Goal: Task Accomplishment & Management: Manage account settings

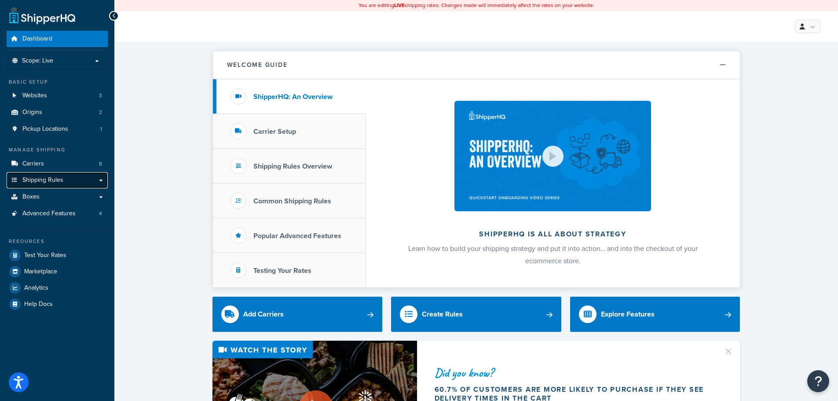
click at [102, 179] on link "Shipping Rules" at bounding box center [57, 180] width 101 height 16
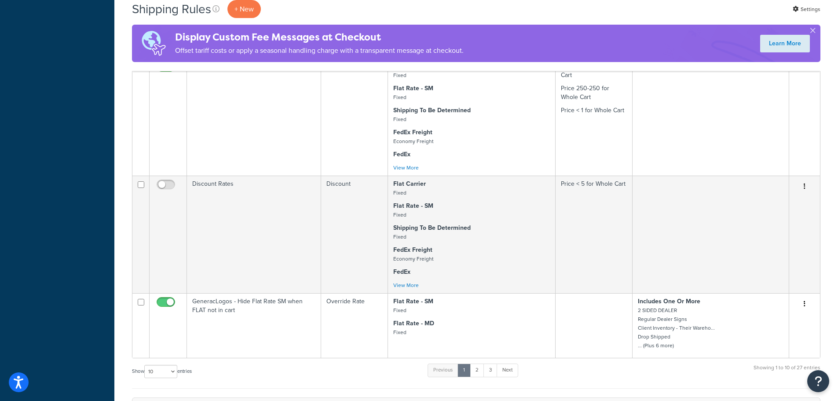
scroll to position [704, 0]
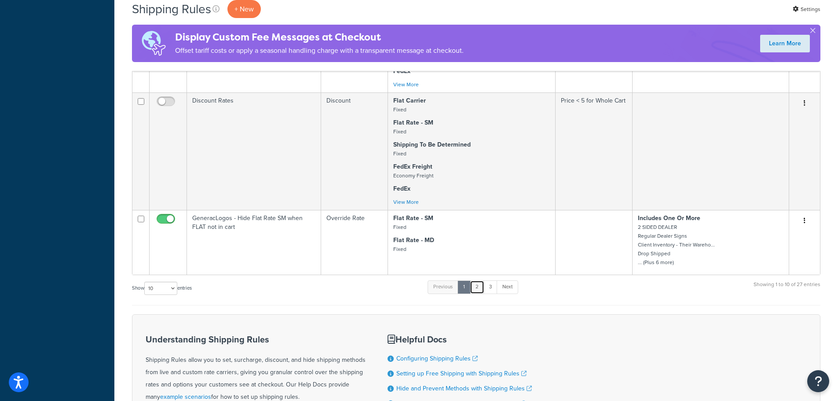
click at [477, 286] on link "2" at bounding box center [477, 286] width 15 height 13
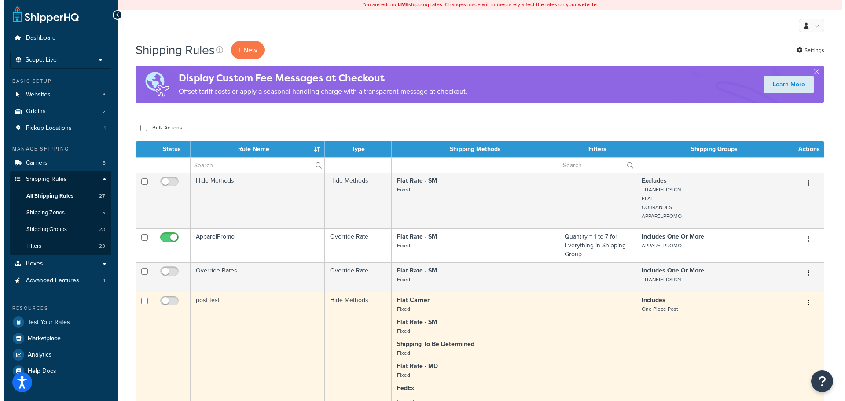
scroll to position [0, 0]
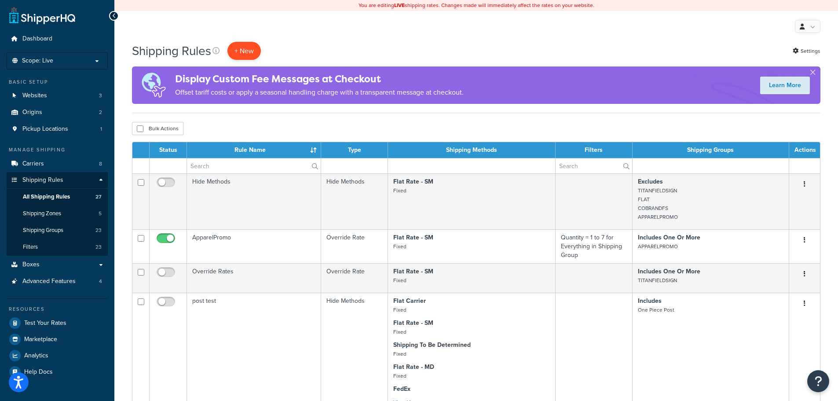
click at [236, 49] on p "+ New" at bounding box center [243, 51] width 33 height 18
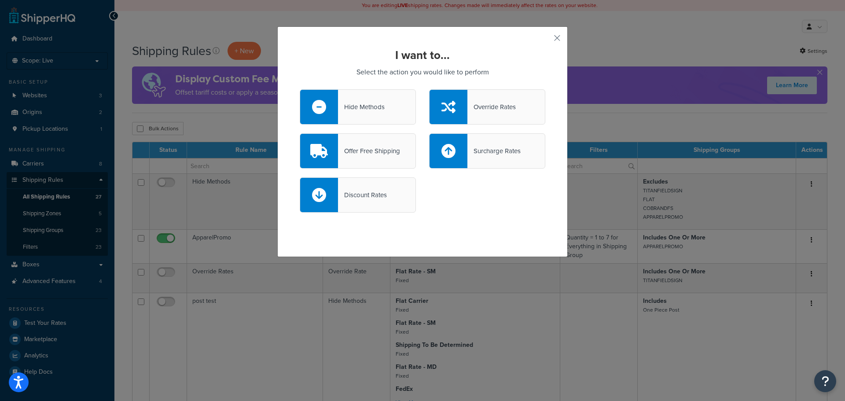
click at [367, 110] on div "Hide Methods" at bounding box center [361, 107] width 47 height 12
click at [0, 0] on input "Hide Methods" at bounding box center [0, 0] width 0 height 0
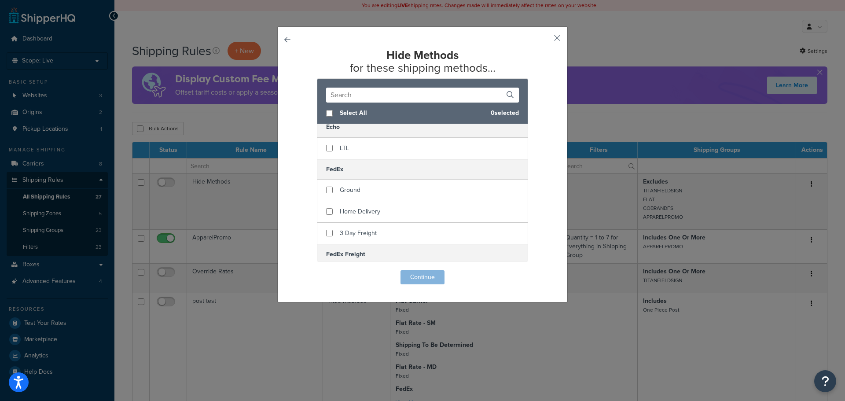
scroll to position [220, 0]
click at [344, 187] on span "Ground" at bounding box center [350, 186] width 21 height 9
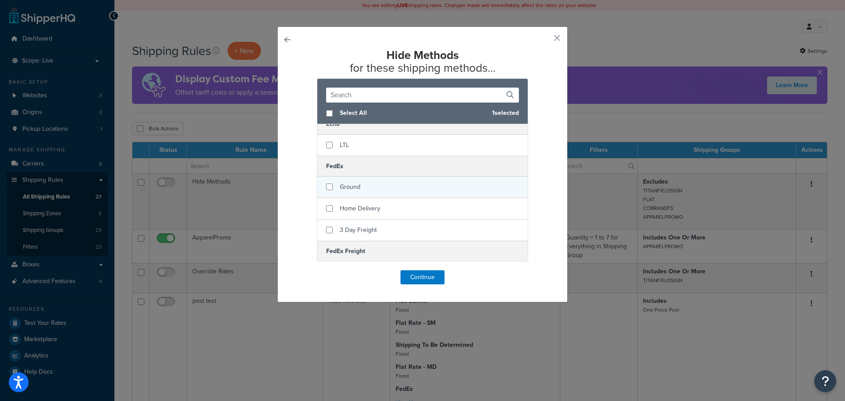
checkbox input "false"
click at [344, 187] on span "Ground" at bounding box center [350, 186] width 21 height 9
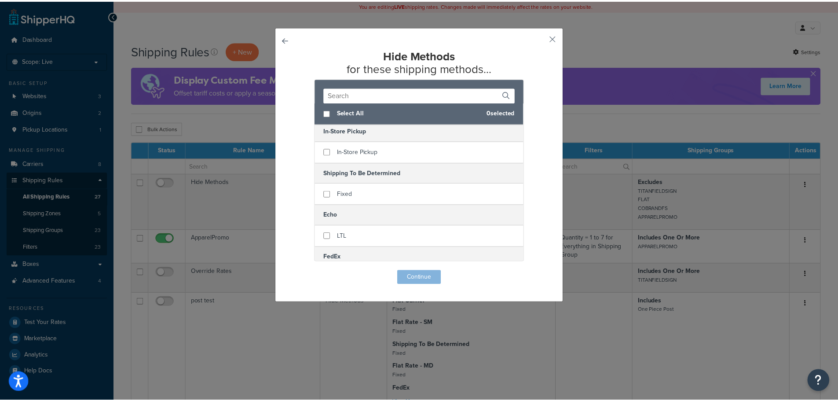
scroll to position [132, 0]
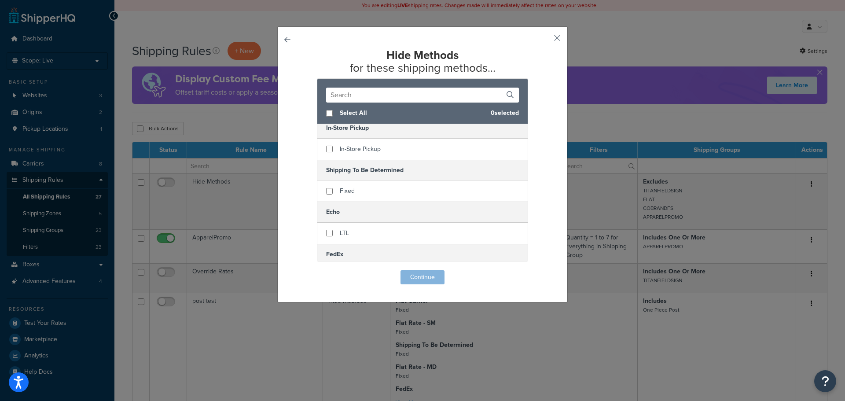
click at [300, 270] on button "button" at bounding box center [300, 270] width 0 height 0
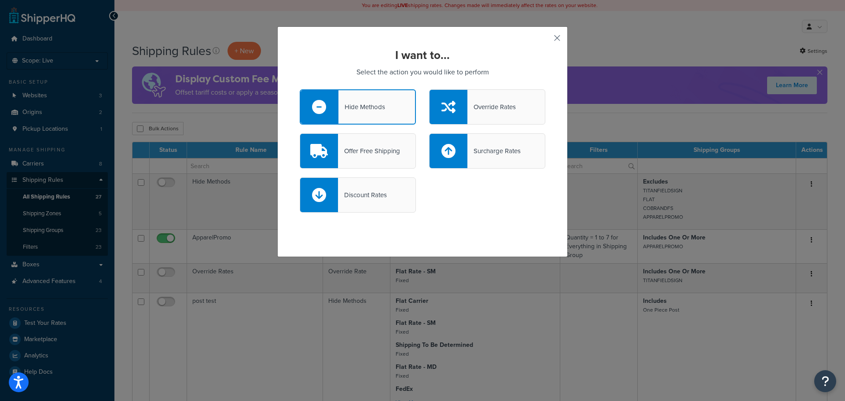
drag, startPoint x: 549, startPoint y: 39, endPoint x: 554, endPoint y: 34, distance: 7.2
click at [549, 38] on div "I want to... Select the action you would like to perform Hide Methods Override …" at bounding box center [422, 141] width 290 height 230
click at [545, 40] on button "button" at bounding box center [544, 41] width 2 height 2
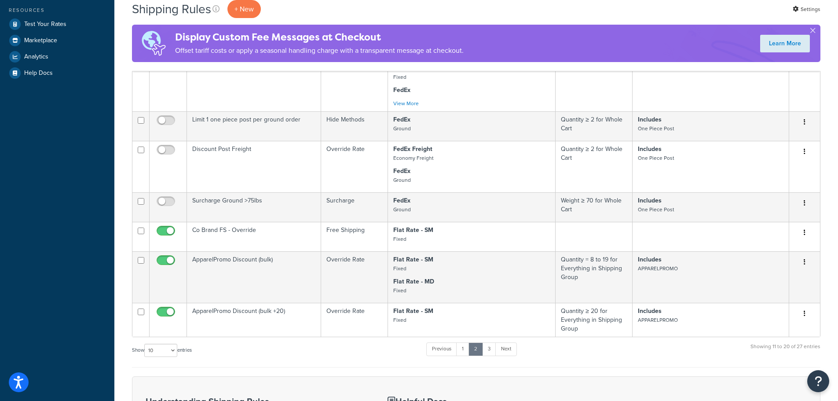
scroll to position [308, 0]
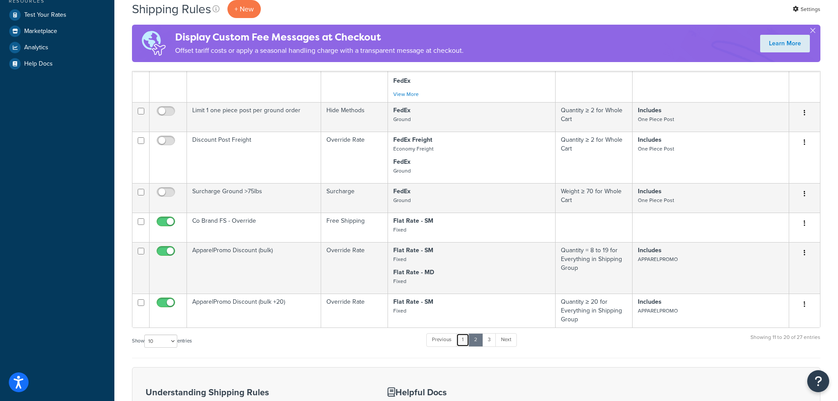
click at [466, 342] on link "1" at bounding box center [462, 339] width 13 height 13
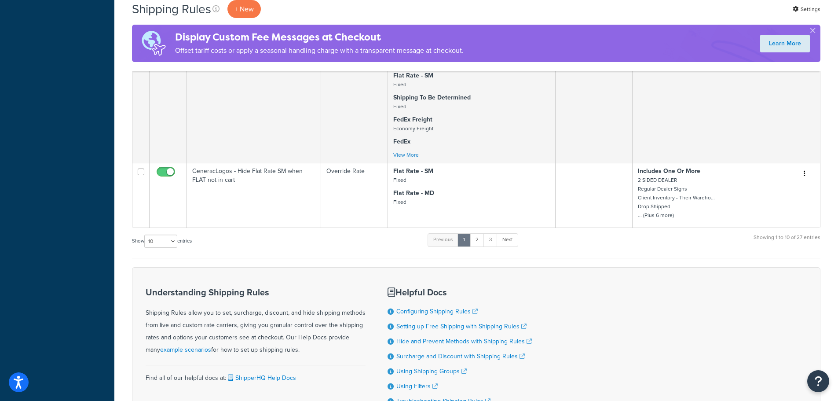
scroll to position [740, 0]
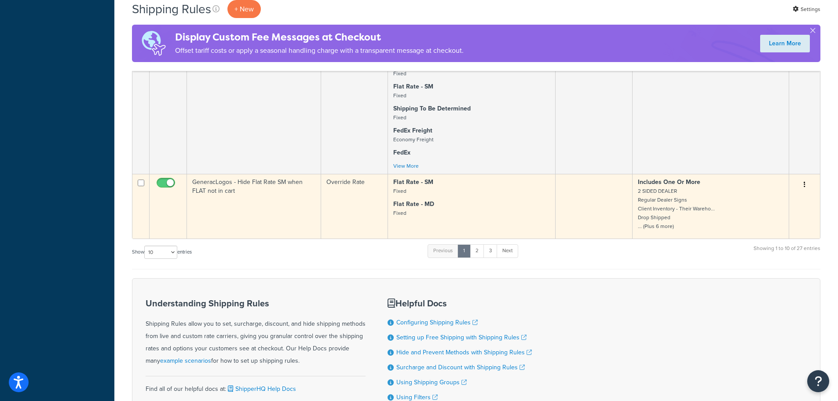
click at [807, 181] on button "button" at bounding box center [804, 185] width 12 height 14
click at [771, 199] on link "Edit" at bounding box center [775, 201] width 69 height 18
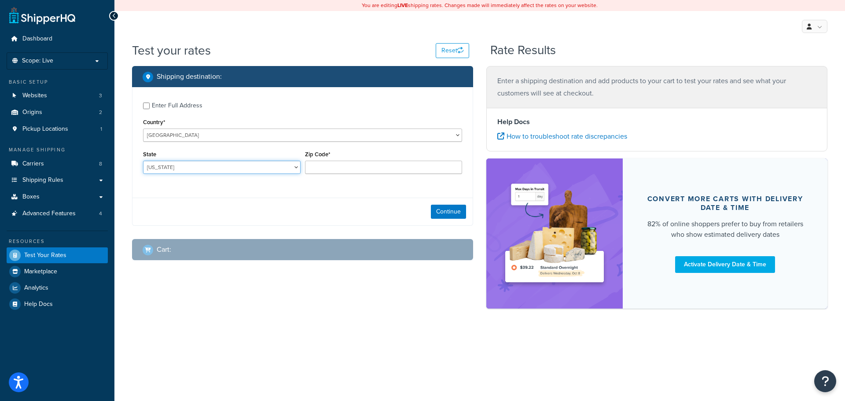
click at [176, 168] on select "Alabama Alaska American Samoa Arizona Arkansas Armed Forces Americas Armed Forc…" at bounding box center [221, 167] width 157 height 13
select select "IL"
click at [143, 161] on select "Alabama Alaska American Samoa Arizona Arkansas Armed Forces Americas Armed Forc…" at bounding box center [221, 167] width 157 height 13
type input "61081"
click at [435, 215] on button "Continue" at bounding box center [448, 212] width 35 height 14
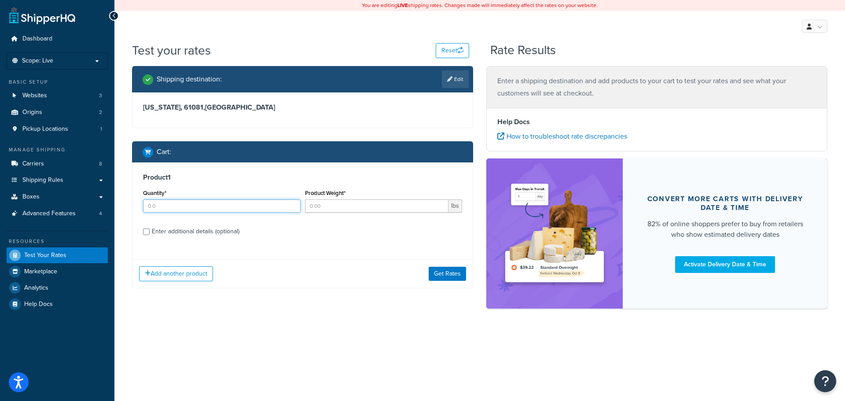
click at [180, 211] on input "Quantity*" at bounding box center [221, 205] width 157 height 13
type input "1"
click at [328, 212] on input "Product Weight*" at bounding box center [377, 205] width 144 height 13
type input "20"
click at [174, 229] on div "Enter additional details (optional)" at bounding box center [196, 231] width 88 height 12
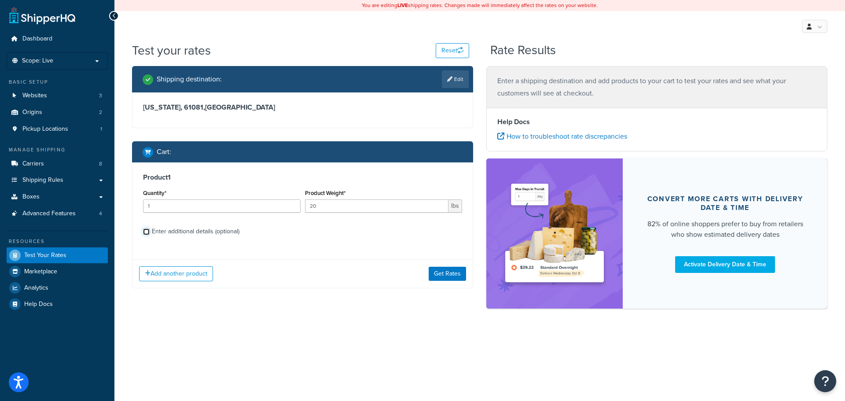
click at [150, 229] on input "Enter additional details (optional)" at bounding box center [146, 231] width 7 height 7
checkbox input "true"
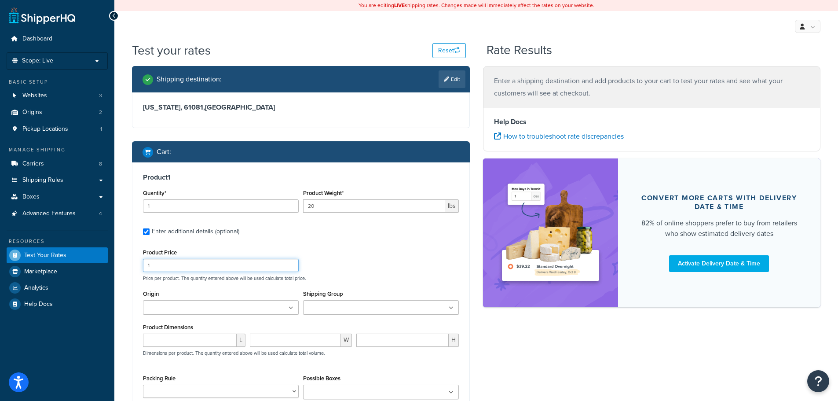
click at [183, 266] on input "1" at bounding box center [221, 265] width 156 height 13
type input "0.00"
click at [346, 307] on input "Shipping Group" at bounding box center [345, 308] width 78 height 10
type input "vw"
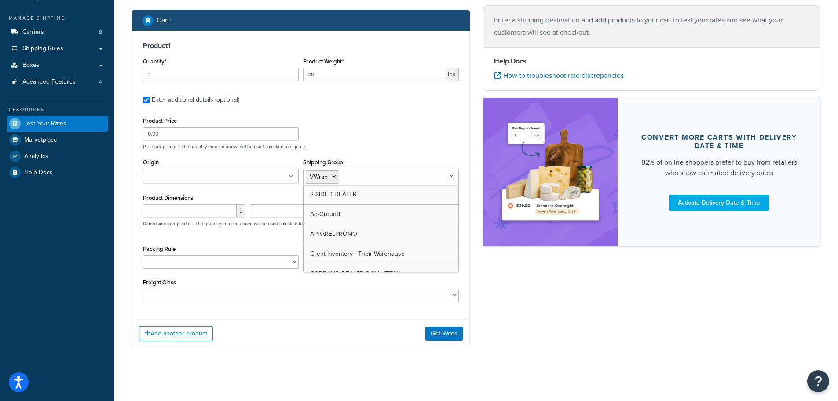
scroll to position [135, 0]
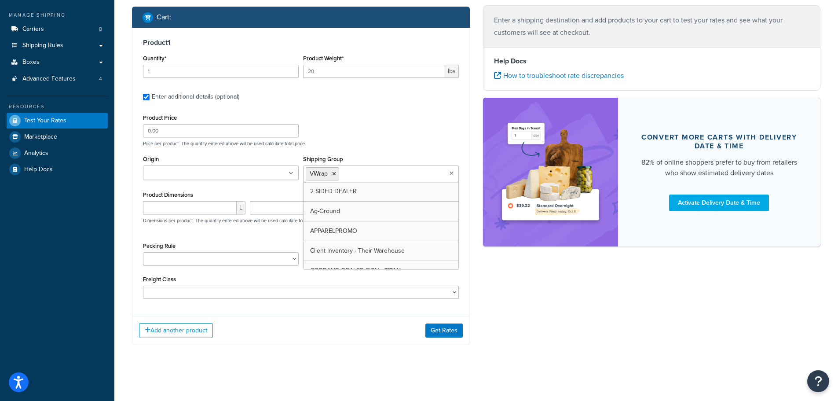
click at [518, 331] on div "Shipping destination : Edit Illinois, 61081 , United States Cart : Product 1 Qu…" at bounding box center [476, 144] width 702 height 427
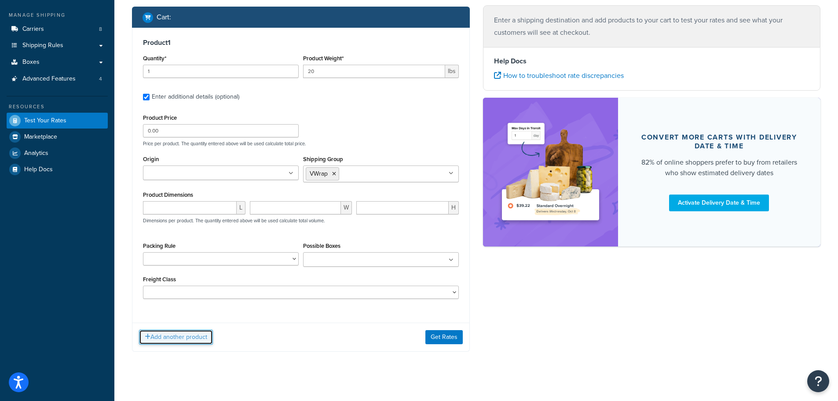
click at [177, 340] on button "Add another product" at bounding box center [176, 336] width 74 height 15
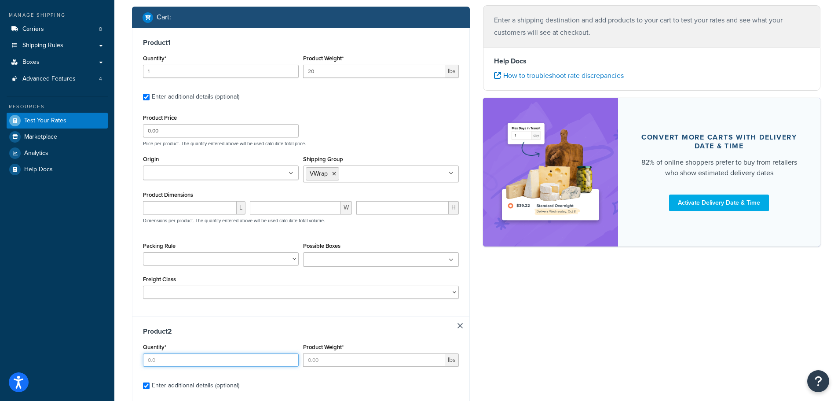
click at [168, 362] on input "Quantity*" at bounding box center [221, 359] width 156 height 13
type input "1"
click at [332, 355] on input "Product Weight*" at bounding box center [374, 359] width 142 height 13
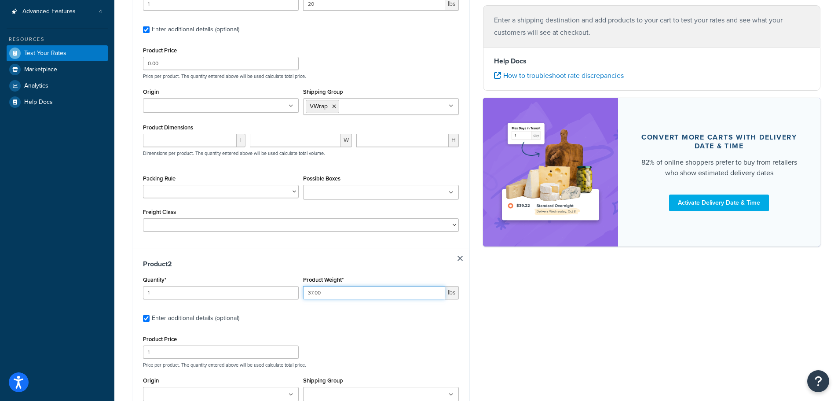
scroll to position [223, 0]
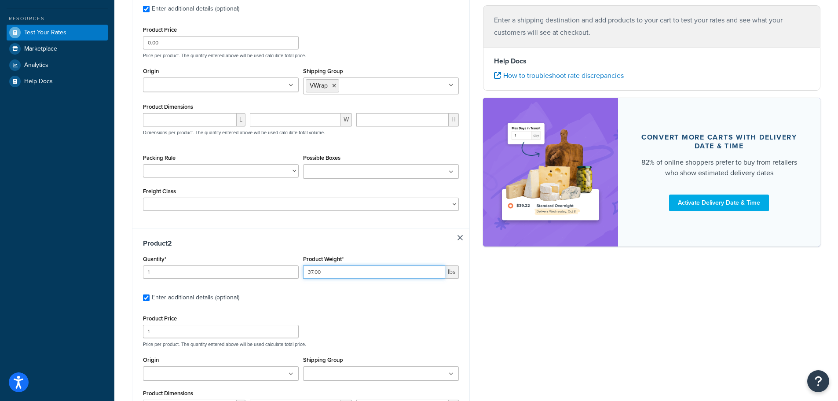
type input "37.00"
click at [175, 327] on input "1" at bounding box center [221, 331] width 156 height 13
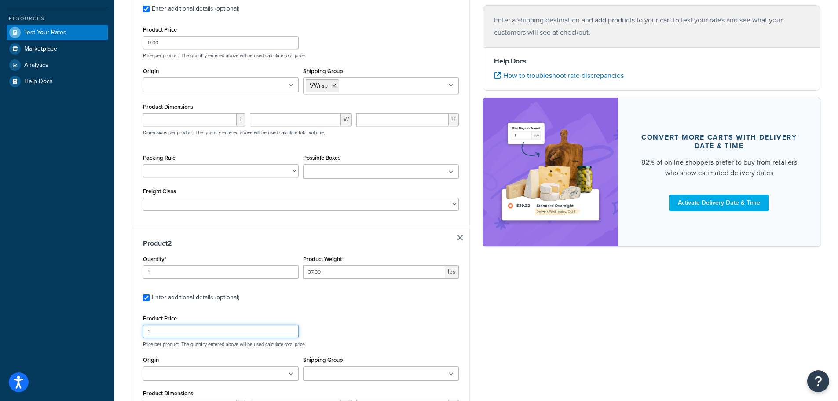
click at [175, 327] on input "1" at bounding box center [221, 331] width 156 height 13
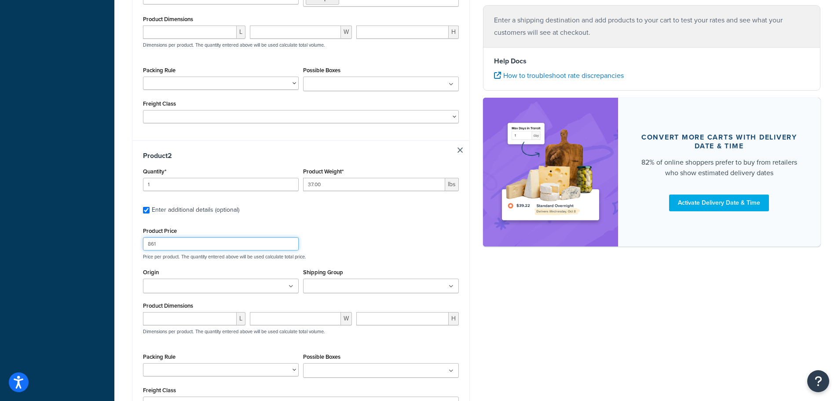
scroll to position [311, 0]
type input "861"
click at [362, 285] on input "Shipping Group" at bounding box center [345, 286] width 78 height 10
type input "gr"
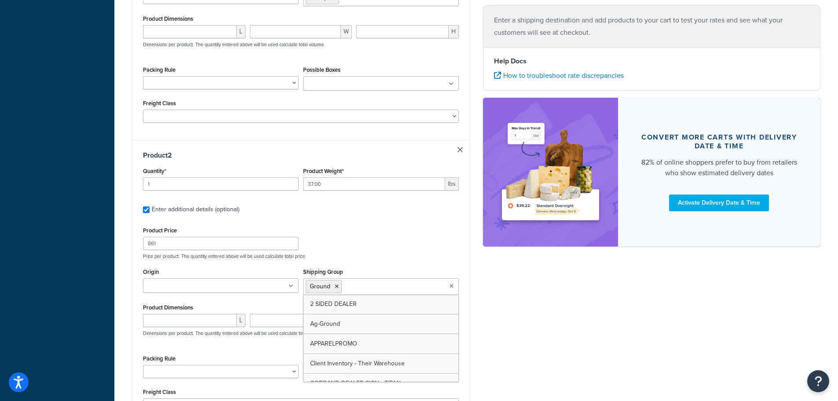
click at [558, 329] on div "Shipping destination : Edit Illinois, 61081 , United States Cart : Product 1 Qu…" at bounding box center [476, 116] width 702 height 722
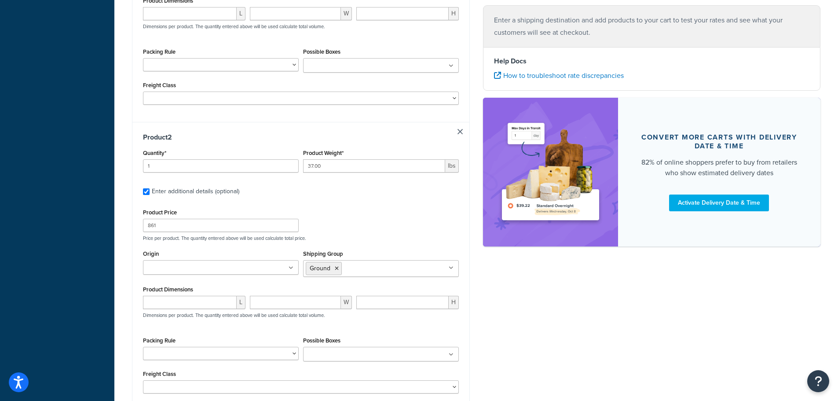
scroll to position [399, 0]
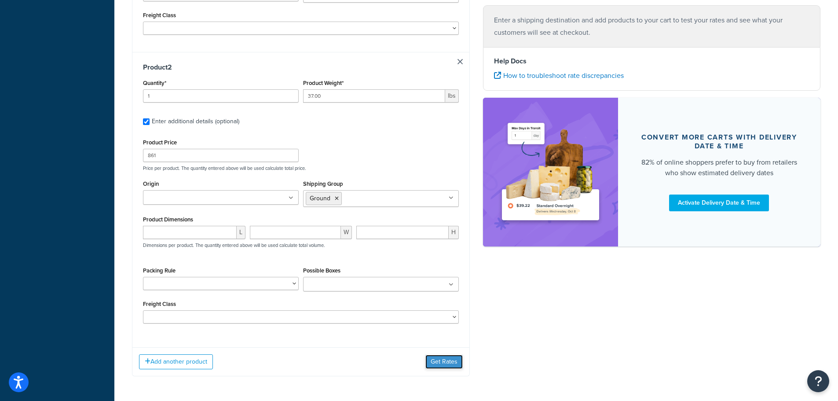
click at [444, 362] on button "Get Rates" at bounding box center [443, 362] width 37 height 14
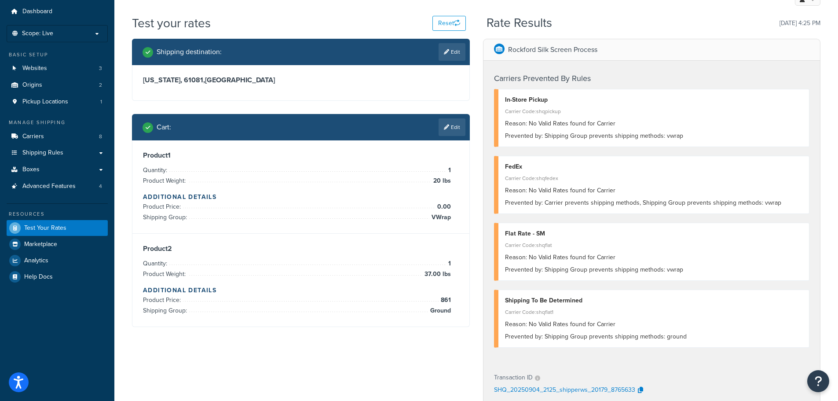
scroll to position [19, 0]
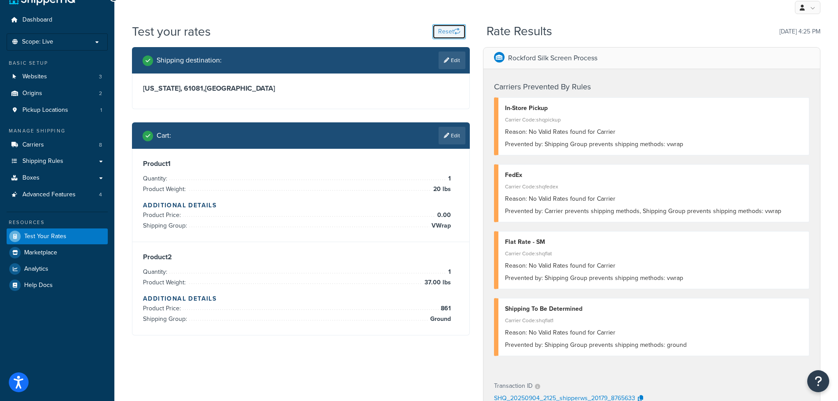
click at [443, 30] on button "Reset" at bounding box center [448, 31] width 33 height 15
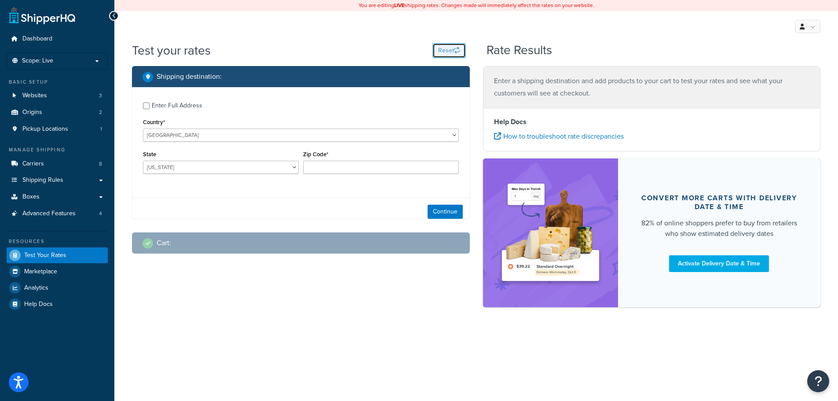
scroll to position [0, 0]
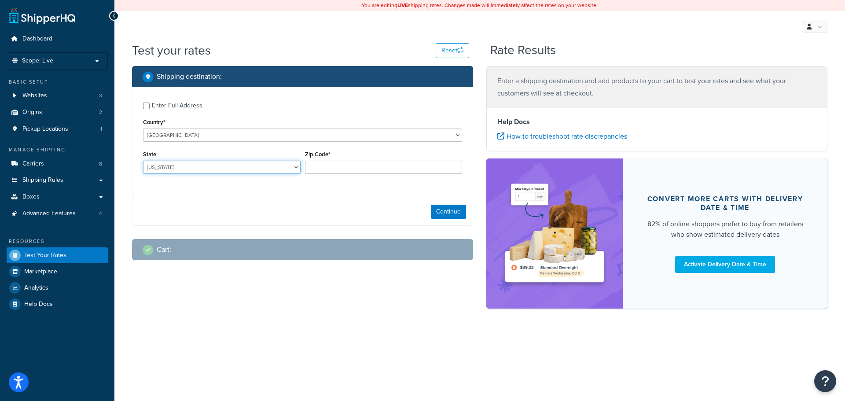
click at [271, 165] on select "Alabama Alaska American Samoa Arizona Arkansas Armed Forces Americas Armed Forc…" at bounding box center [221, 167] width 157 height 13
select select "IL"
click at [143, 161] on select "Alabama Alaska American Samoa Arizona Arkansas Armed Forces Americas Armed Forc…" at bounding box center [221, 167] width 157 height 13
type input "61081"
click at [435, 214] on button "Continue" at bounding box center [448, 212] width 35 height 14
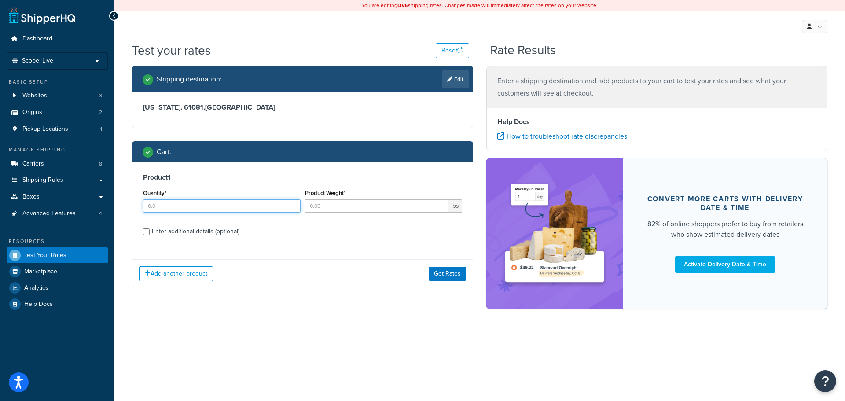
click at [191, 202] on input "Quantity*" at bounding box center [221, 205] width 157 height 13
type input "1"
type input "20"
click at [154, 235] on div "Enter additional details (optional)" at bounding box center [196, 231] width 88 height 12
click at [150, 235] on input "Enter additional details (optional)" at bounding box center [146, 231] width 7 height 7
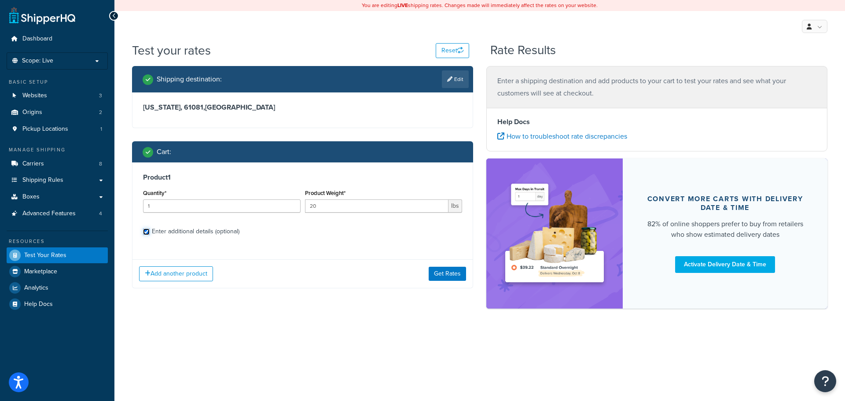
checkbox input "true"
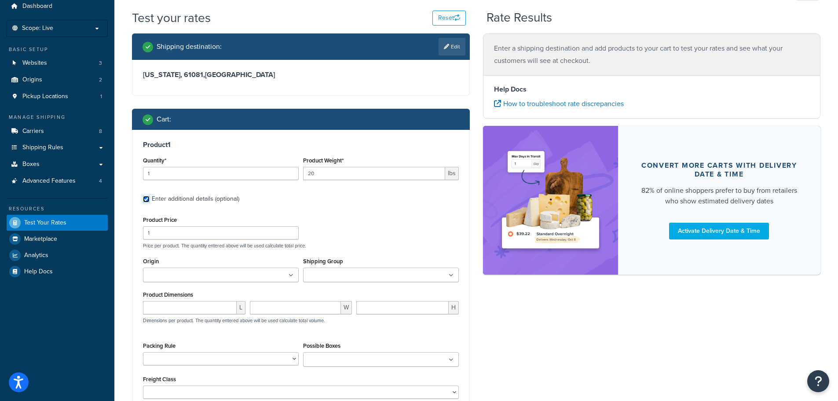
scroll to position [61, 0]
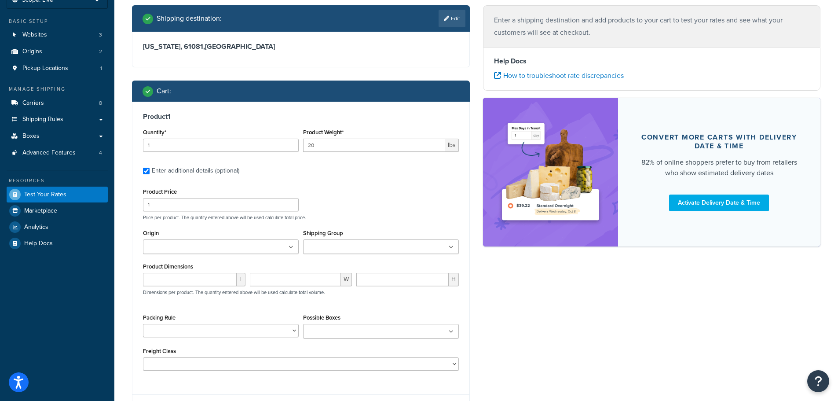
click at [355, 239] on div "Shipping Group 2 SIDED DEALER Ag-Ground APPARELPROMO Client Inventory - Their W…" at bounding box center [381, 240] width 156 height 27
drag, startPoint x: 355, startPoint y: 241, endPoint x: 353, endPoint y: 246, distance: 5.1
click at [353, 246] on ul at bounding box center [381, 246] width 156 height 15
type input "w"
type input "vw"
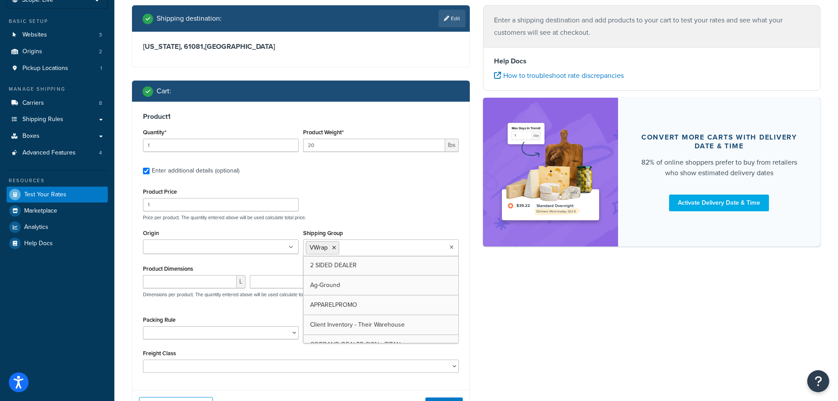
click at [589, 322] on div "Shipping destination : Edit Illinois, 61081 , United States Cart : Product 1 Qu…" at bounding box center [476, 218] width 702 height 427
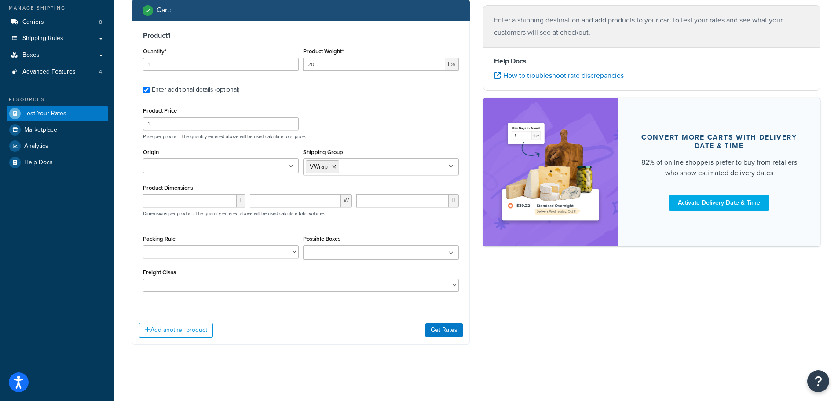
scroll to position [143, 0]
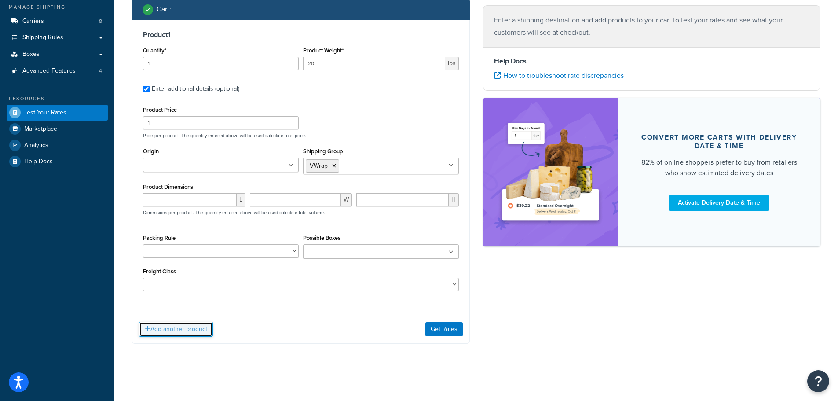
click at [154, 327] on button "Add another product" at bounding box center [176, 329] width 74 height 15
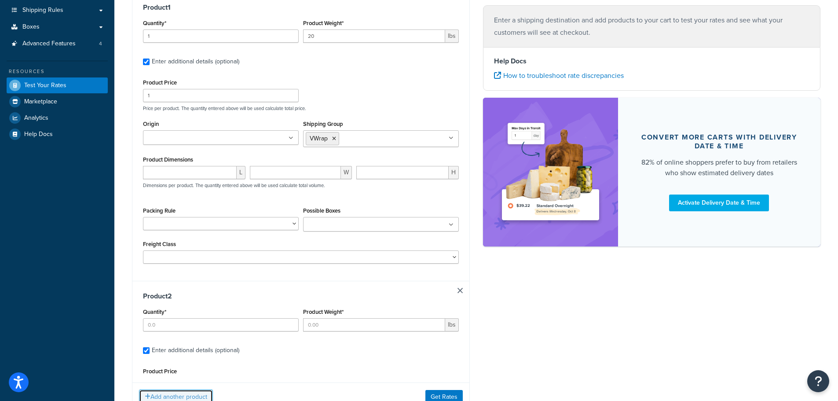
scroll to position [170, 0]
click at [168, 323] on input "Quantity*" at bounding box center [221, 324] width 156 height 13
type input "1"
click at [347, 334] on div "Product Weight* lbs" at bounding box center [381, 321] width 160 height 32
click at [347, 319] on input "Product Weight*" at bounding box center [374, 324] width 142 height 13
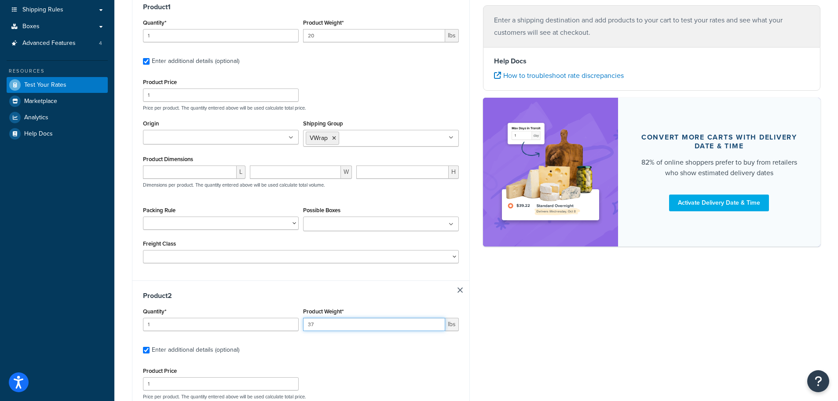
type input "37"
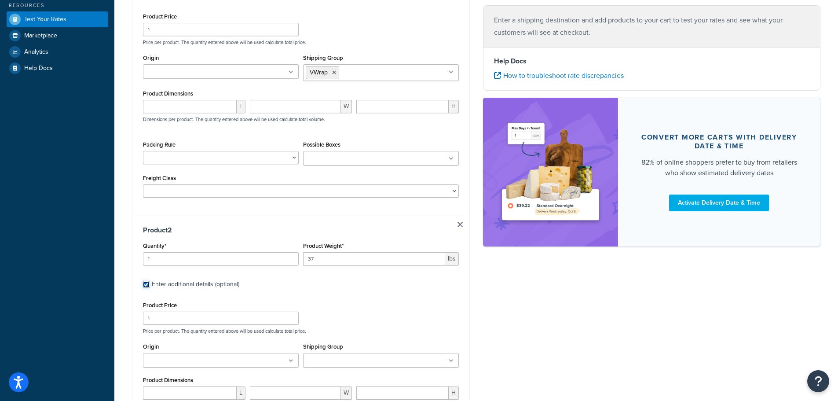
scroll to position [258, 0]
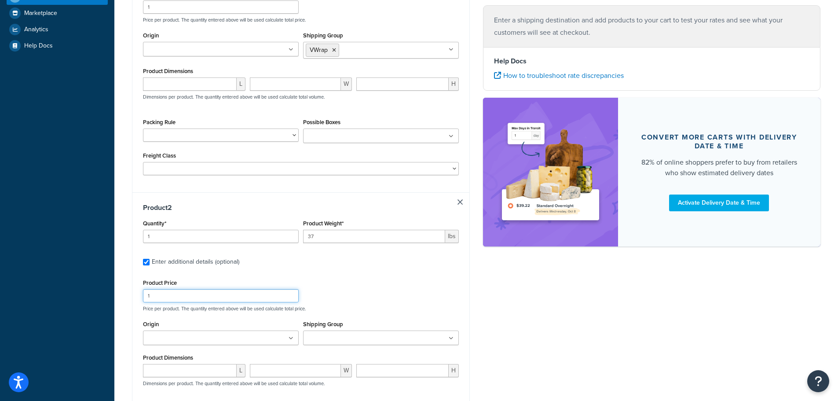
click at [144, 298] on input "1" at bounding box center [221, 295] width 156 height 13
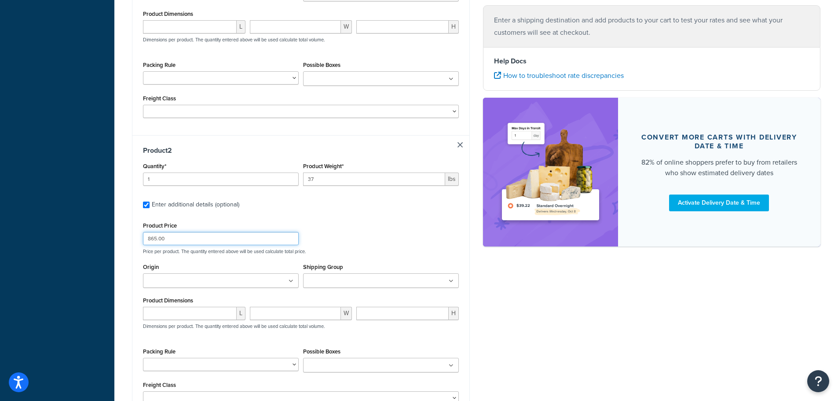
scroll to position [346, 0]
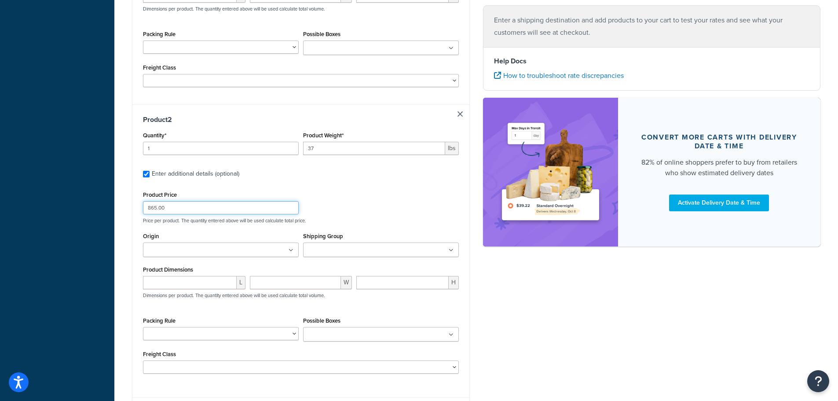
type input "865.00"
click at [353, 246] on input "Shipping Group" at bounding box center [345, 250] width 78 height 10
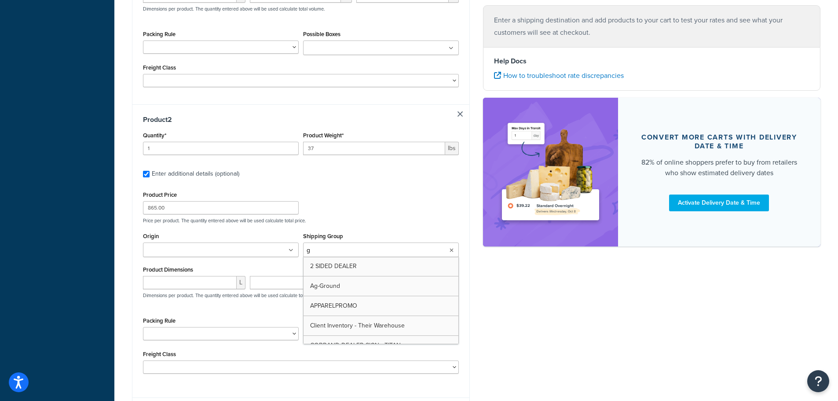
type input "gr"
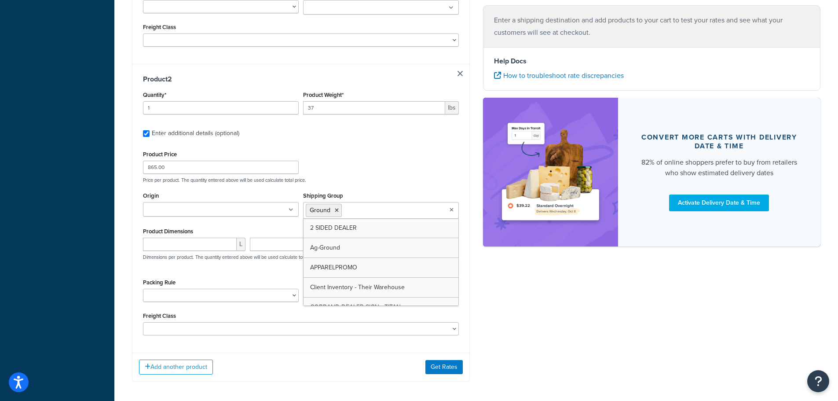
scroll to position [390, 0]
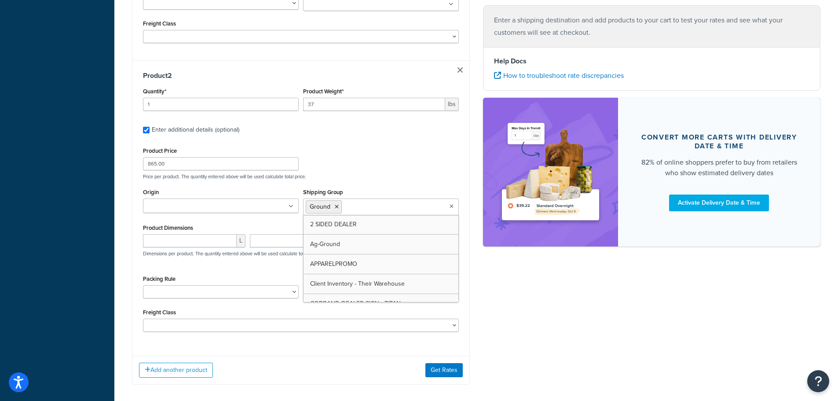
click at [507, 326] on div "Shipping destination : Edit Illinois, 61081 , United States Cart : Product 1 Qu…" at bounding box center [476, 37] width 702 height 722
click at [440, 366] on button "Get Rates" at bounding box center [443, 370] width 37 height 14
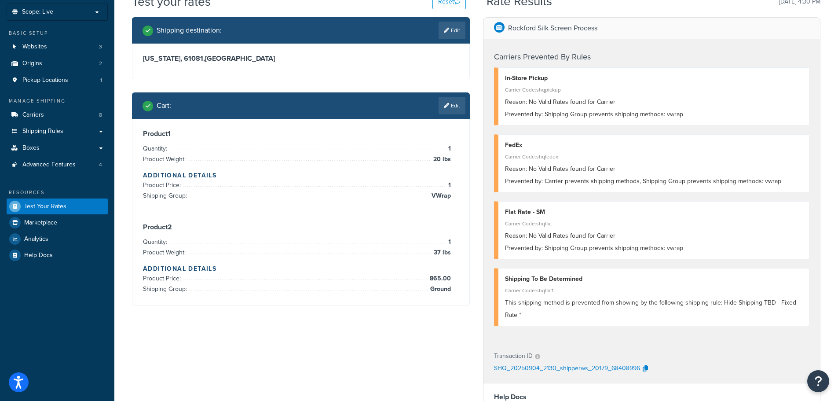
scroll to position [46, 0]
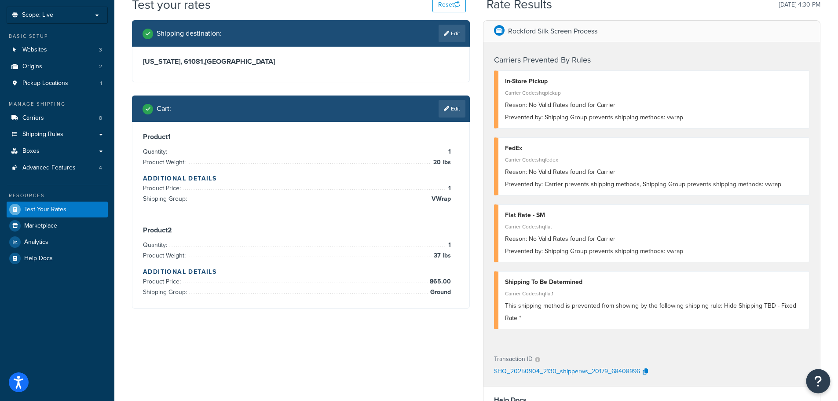
click at [816, 370] on button "Open Resource Center" at bounding box center [818, 381] width 24 height 24
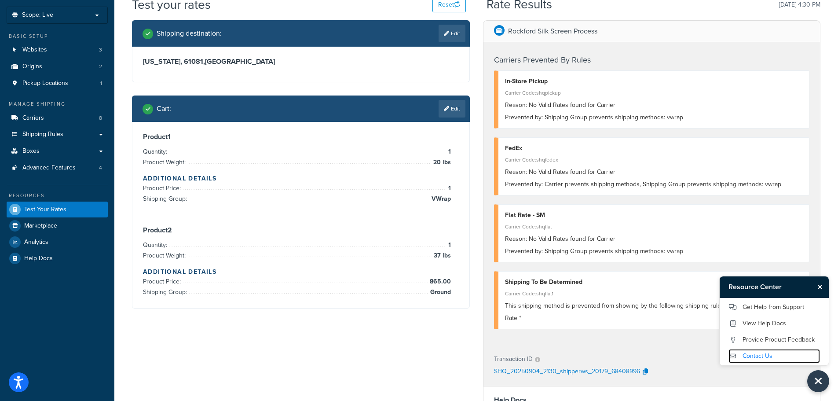
click at [759, 353] on link "Contact Us" at bounding box center [773, 356] width 91 height 14
click at [823, 290] on button "Close Resource Center" at bounding box center [820, 287] width 15 height 11
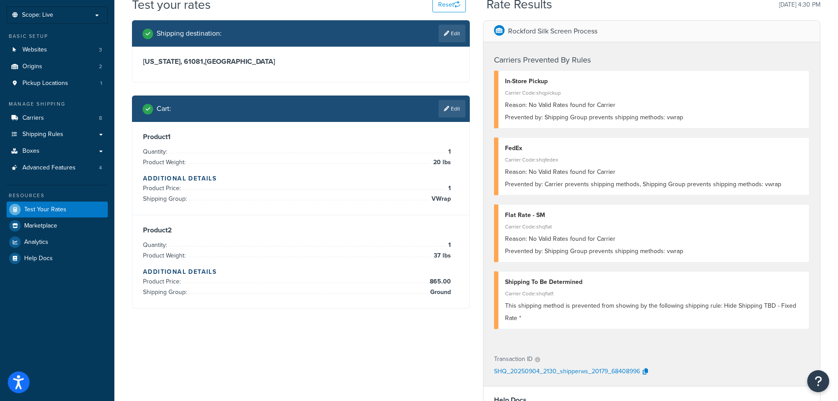
click at [19, 377] on circle "Open accessiBe: accessibility options, statement and help" at bounding box center [18, 376] width 3 height 3
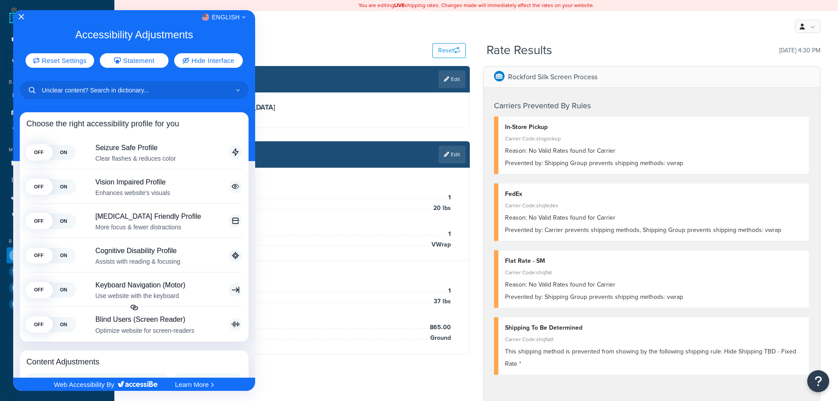
scroll to position [0, 0]
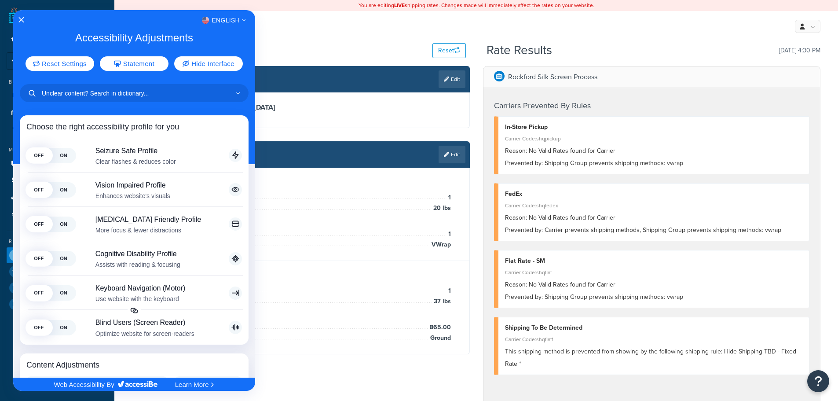
click at [342, 356] on div at bounding box center [419, 200] width 838 height 401
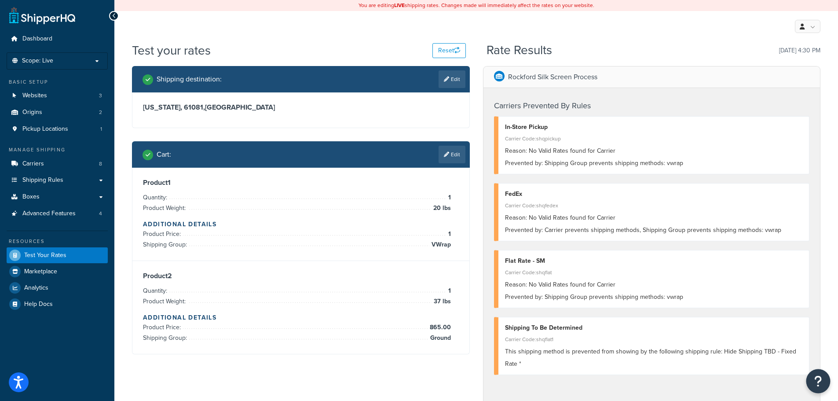
click at [820, 378] on icon "Open Resource Center" at bounding box center [818, 381] width 8 height 12
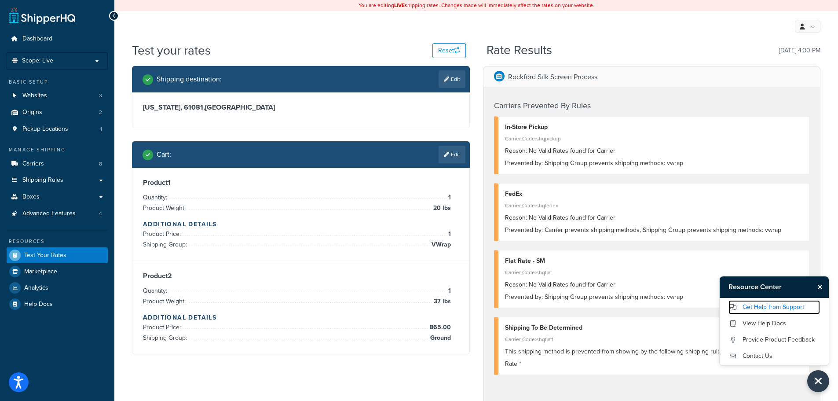
click at [778, 308] on link "Get Help from Support" at bounding box center [773, 307] width 91 height 14
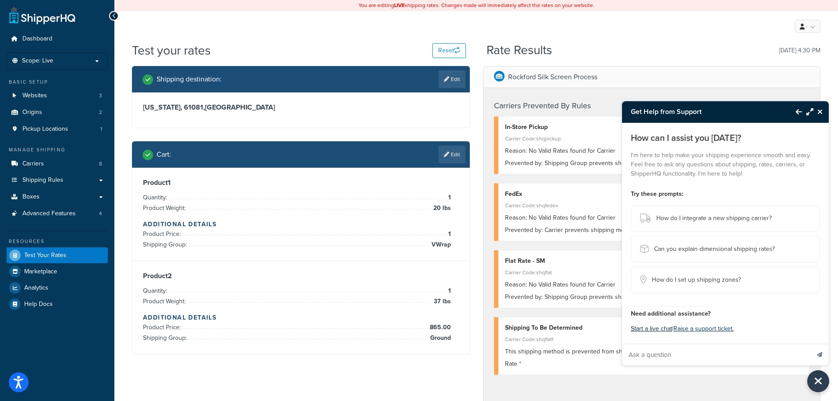
click at [652, 328] on button "Start a live chat" at bounding box center [651, 328] width 41 height 12
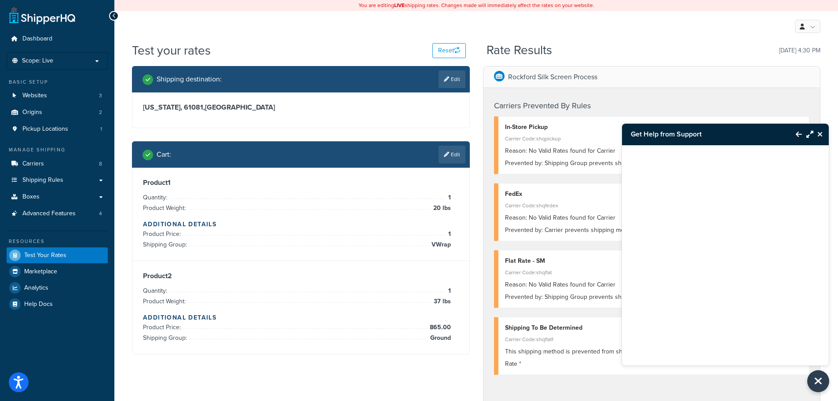
click at [809, 133] on icon "Maximize Resource Center" at bounding box center [809, 134] width 7 height 7
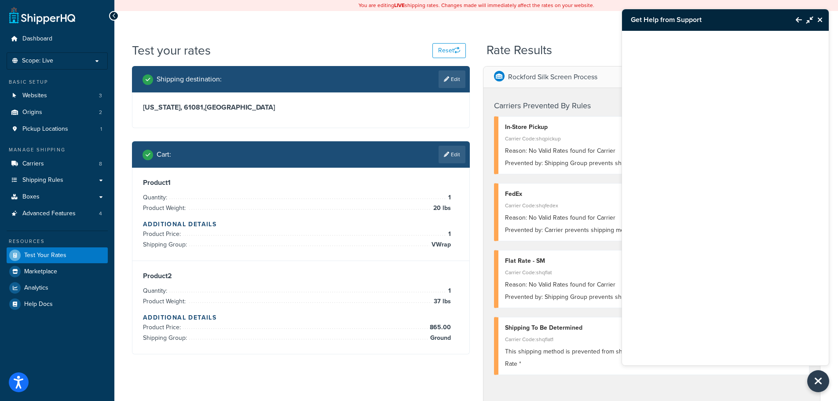
click at [811, 18] on icon "Minimize Resource Center" at bounding box center [809, 19] width 7 height 7
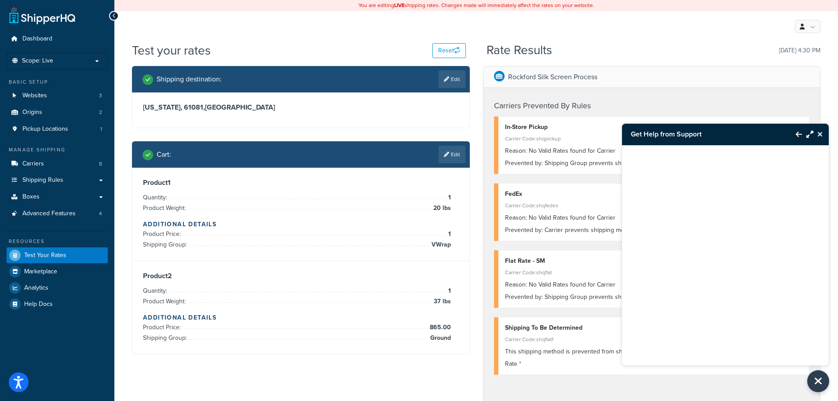
click at [706, 132] on h3 "Get Help from Support" at bounding box center [704, 134] width 165 height 21
click at [707, 132] on h3 "Get Help from Support" at bounding box center [704, 134] width 165 height 21
click at [801, 136] on icon "Back to Resource Center" at bounding box center [799, 134] width 6 height 7
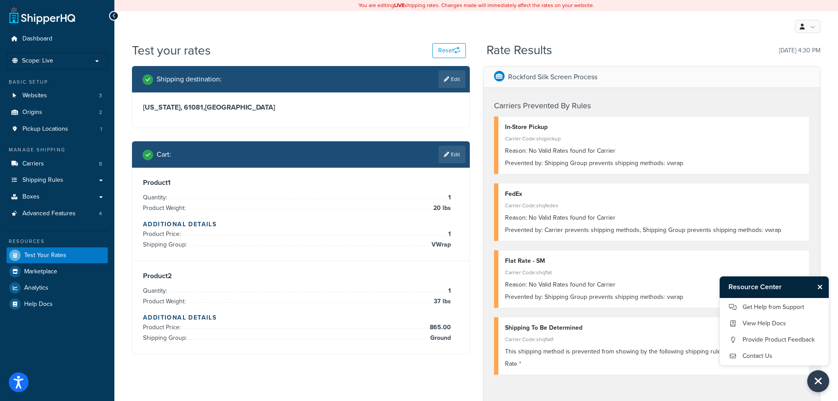
click at [794, 285] on h3 "Resource Center" at bounding box center [767, 286] width 94 height 21
click at [820, 287] on icon "Close Resource Center" at bounding box center [819, 286] width 5 height 7
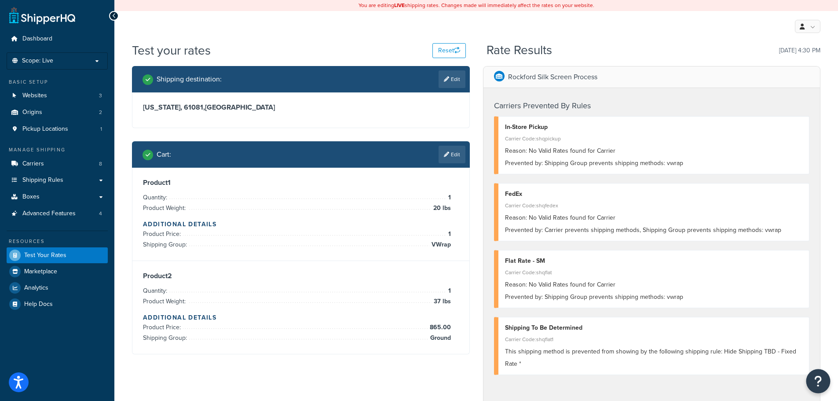
click at [817, 383] on icon "Open Resource Center" at bounding box center [818, 381] width 8 height 12
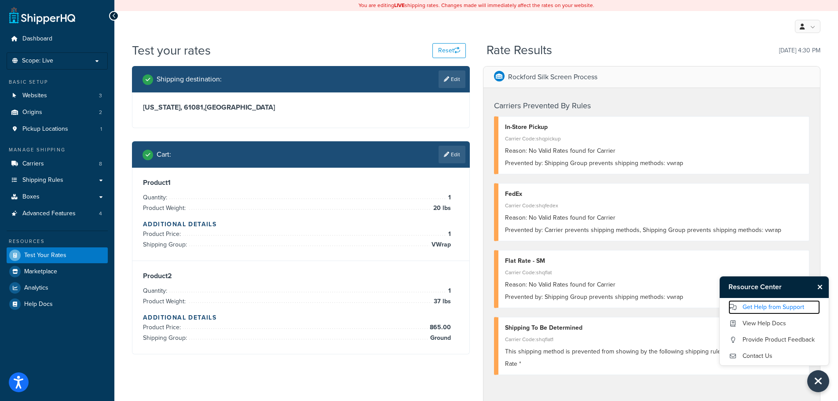
click at [760, 311] on link "Get Help from Support" at bounding box center [773, 307] width 91 height 14
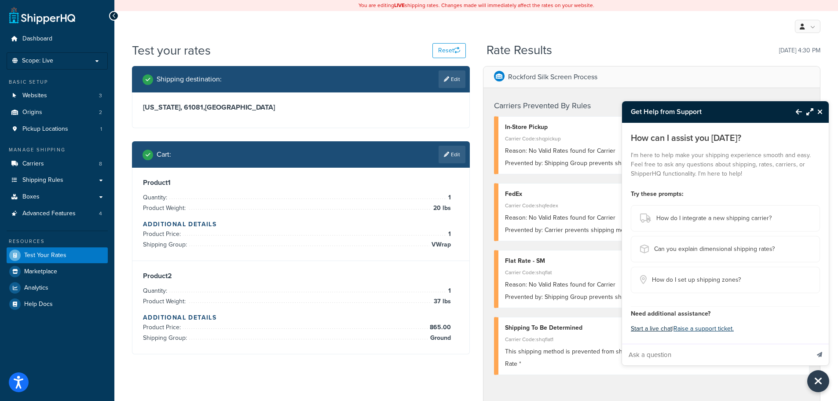
click at [657, 326] on button "Start a live chat" at bounding box center [651, 328] width 41 height 12
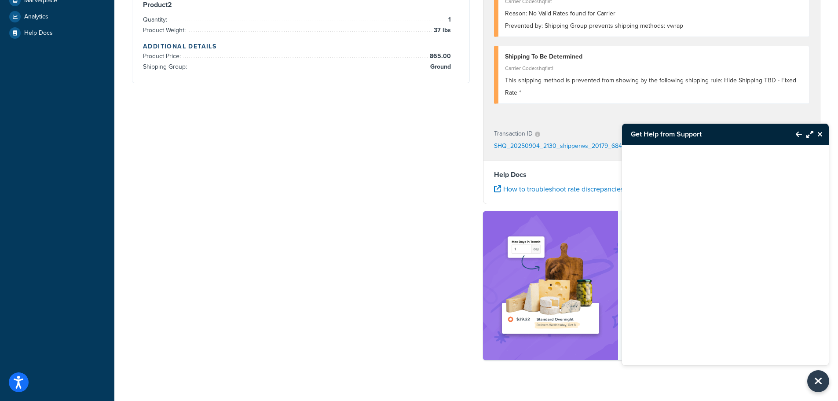
scroll to position [283, 0]
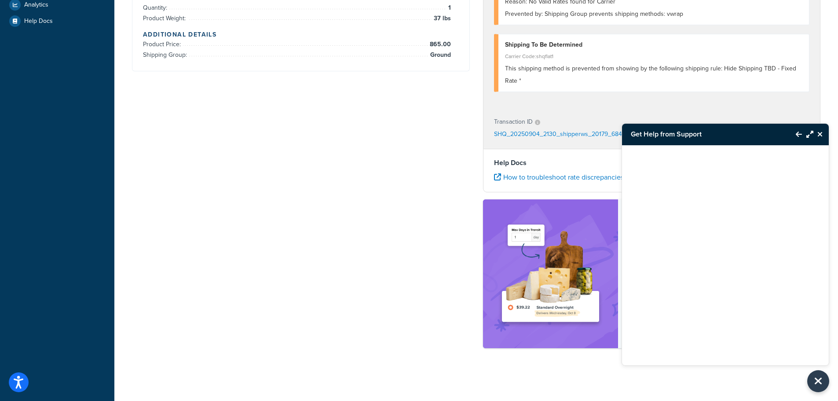
click at [377, 318] on div "Shipping destination : Edit Illinois, 61081 , United States Cart : Edit Product…" at bounding box center [476, 70] width 702 height 574
click at [820, 133] on icon "Close Resource Center" at bounding box center [819, 134] width 5 height 7
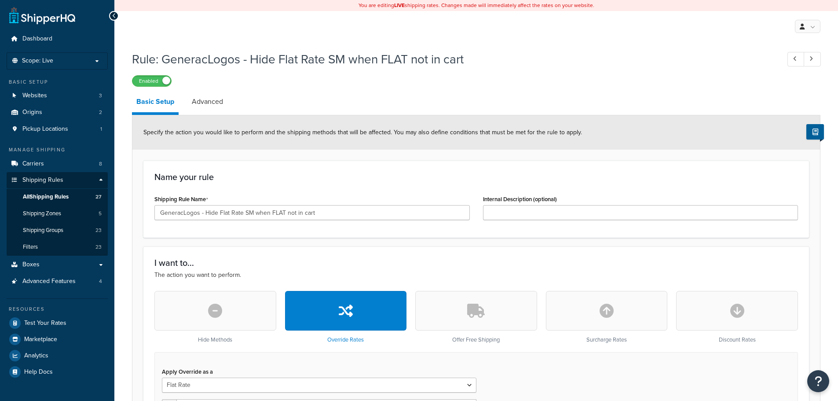
select select "ITEM"
click at [117, 17] on div at bounding box center [114, 16] width 10 height 10
click at [47, 196] on span "All Shipping Rules" at bounding box center [46, 196] width 46 height 7
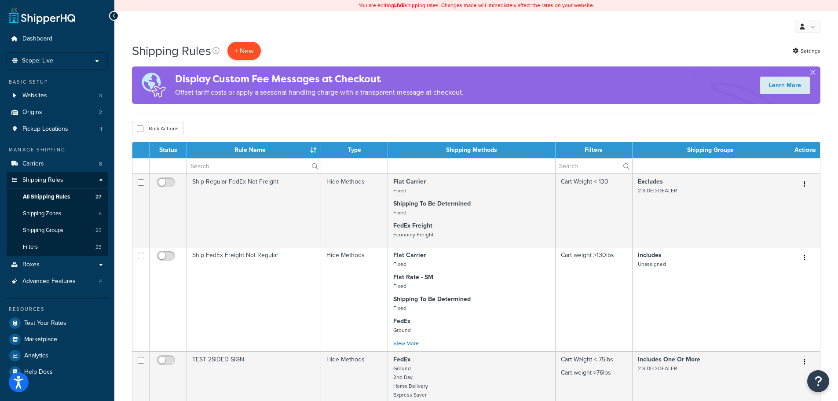
click at [245, 50] on p "+ New" at bounding box center [243, 51] width 33 height 18
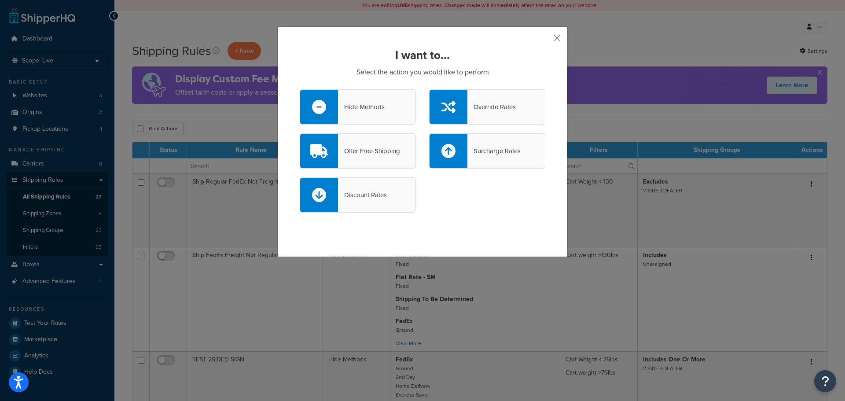
click at [365, 120] on div "Hide Methods" at bounding box center [358, 106] width 116 height 35
click at [0, 0] on input "Hide Methods" at bounding box center [0, 0] width 0 height 0
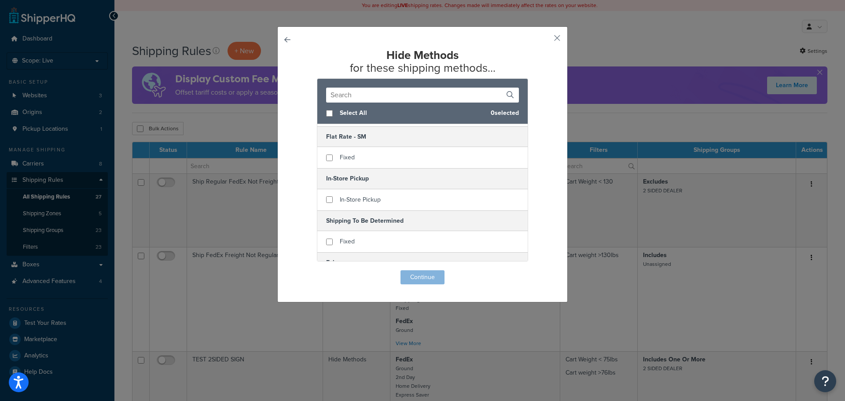
scroll to position [110, 0]
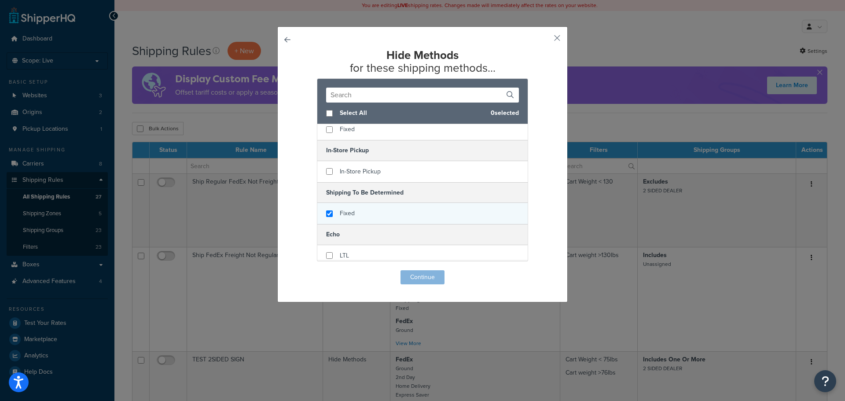
checkbox input "true"
click at [342, 218] on span "Fixed" at bounding box center [347, 212] width 15 height 9
click at [426, 282] on button "Continue" at bounding box center [422, 277] width 44 height 14
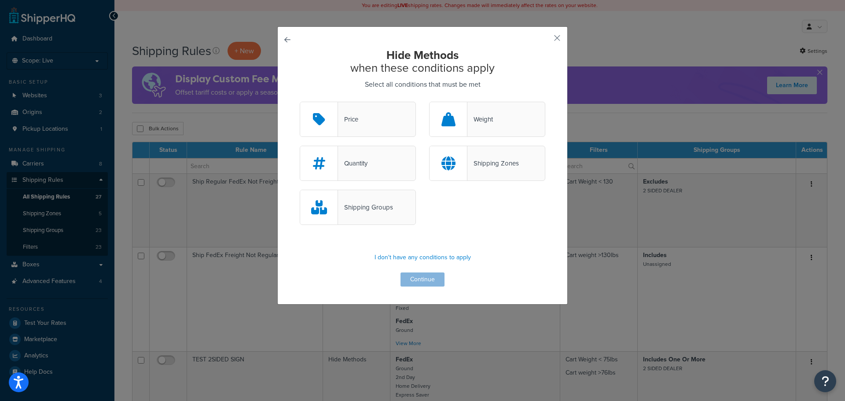
click at [366, 204] on div "Shipping Groups" at bounding box center [365, 207] width 55 height 12
click at [0, 0] on input "Shipping Groups" at bounding box center [0, 0] width 0 height 0
click at [412, 282] on button "Continue" at bounding box center [422, 279] width 44 height 14
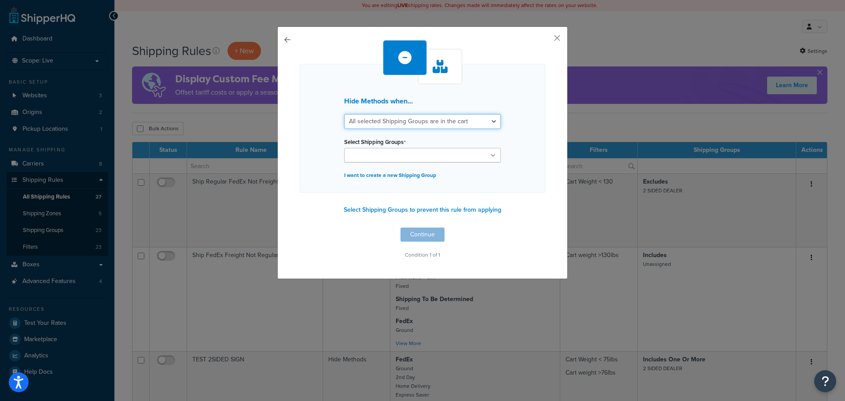
click at [424, 124] on select "All selected Shipping Groups are in the cart Any selected Shipping Groups are i…" at bounding box center [422, 121] width 157 height 15
click at [344, 114] on select "All selected Shipping Groups are in the cart Any selected Shipping Groups are i…" at bounding box center [422, 121] width 157 height 15
click at [373, 147] on div "Select Shipping Groups 2 SIDED DEALER Regular Dealer Signs Client Inventory - T…" at bounding box center [422, 148] width 157 height 27
click at [373, 160] on input "Select Shipping Groups" at bounding box center [386, 156] width 78 height 10
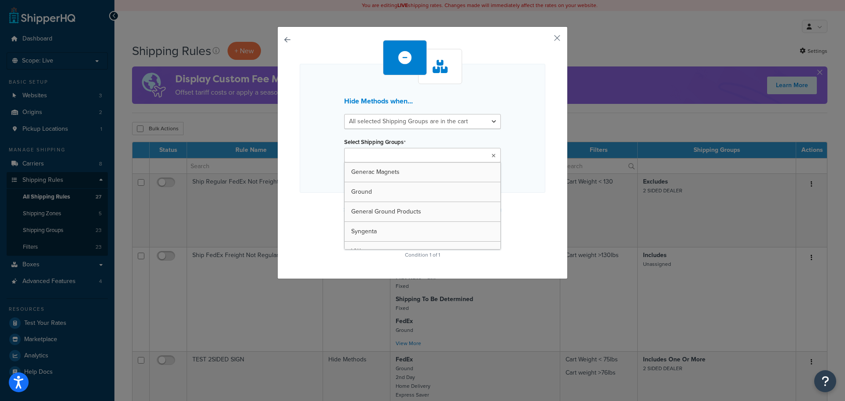
scroll to position [88, 0]
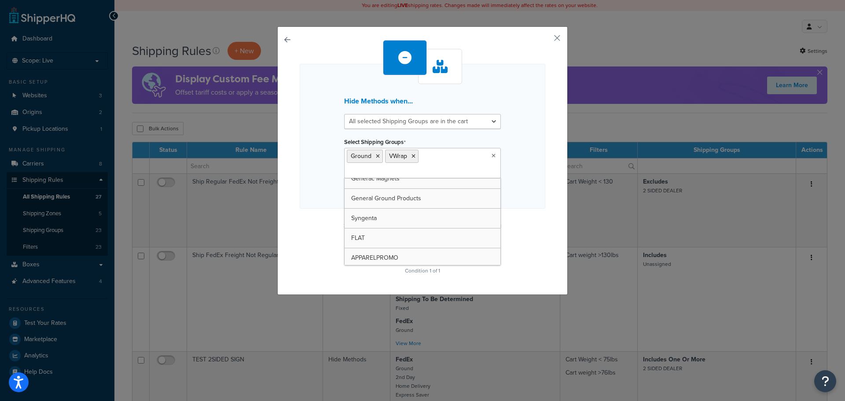
click at [519, 181] on div "Hide Methods when... All selected Shipping Groups are in the cart Any selected …" at bounding box center [422, 136] width 245 height 145
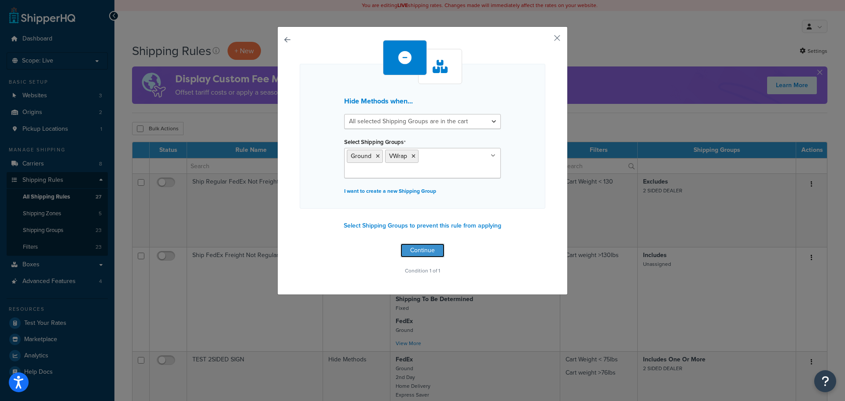
click at [417, 247] on button "Continue" at bounding box center [422, 250] width 44 height 14
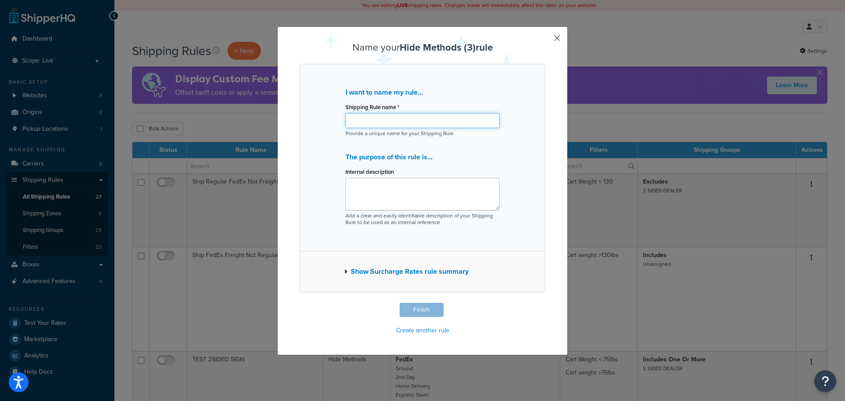
click at [370, 120] on input "Shipping Rule name *" at bounding box center [422, 120] width 154 height 15
type input "Hide Shipping TBD - Fixed Rate *"
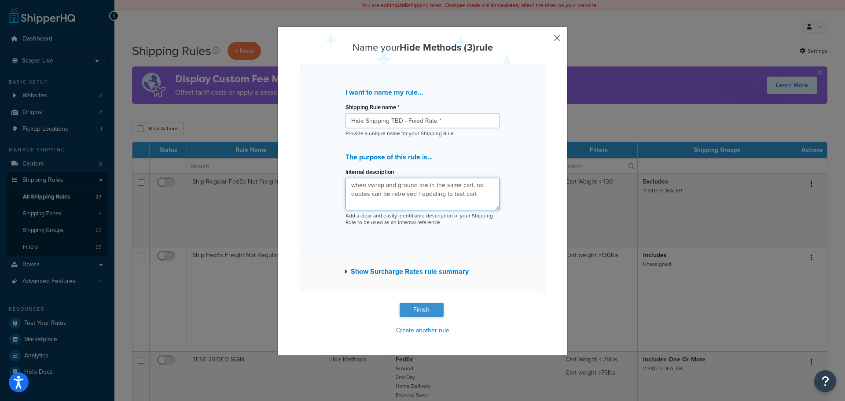
type textarea "when vwrap and ground are in the same cart, no quotes can be retreived / updati…"
click at [421, 308] on button "Finish" at bounding box center [421, 310] width 44 height 14
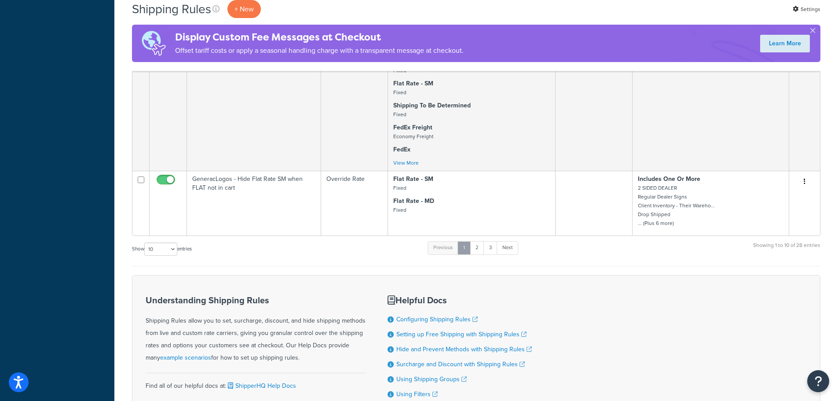
scroll to position [740, 0]
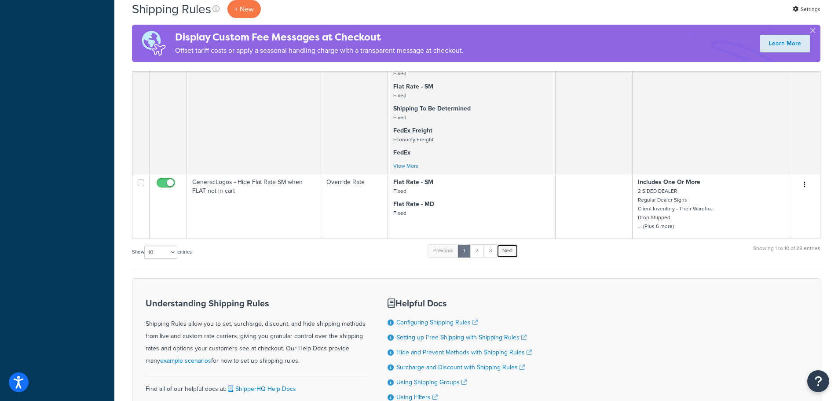
click at [505, 255] on link "Next" at bounding box center [508, 250] width 22 height 13
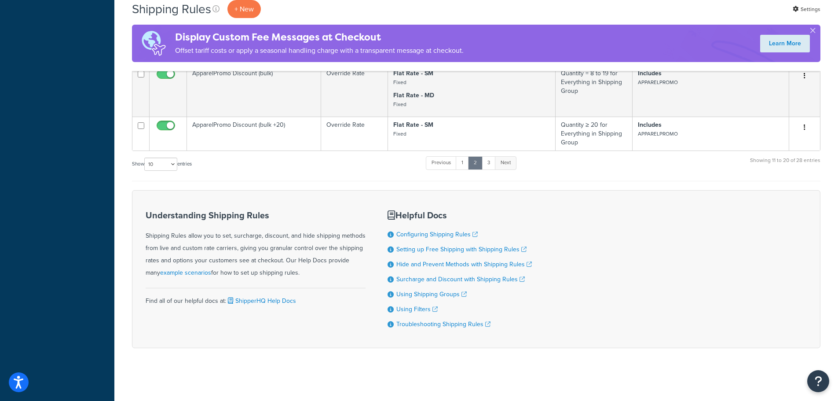
click at [503, 165] on link "Next" at bounding box center [506, 162] width 22 height 13
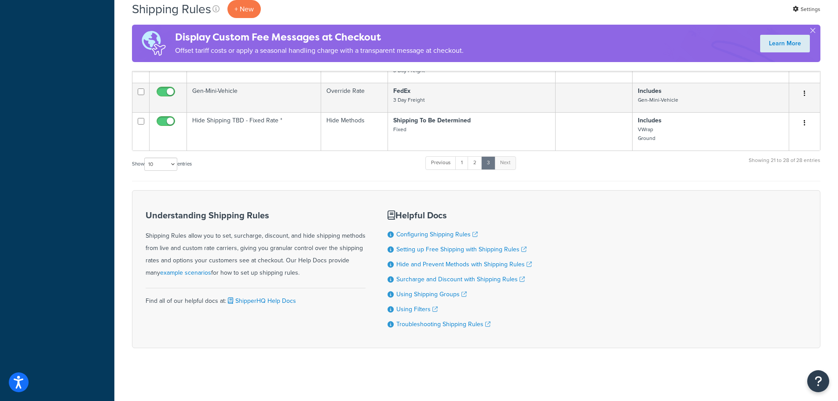
scroll to position [404, 0]
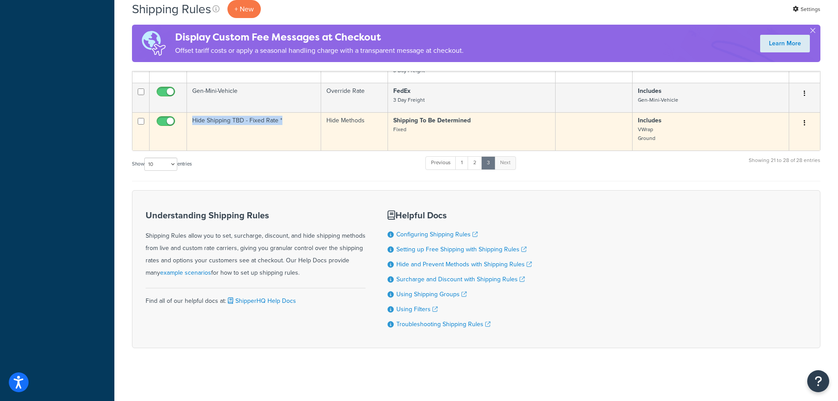
drag, startPoint x: 297, startPoint y: 123, endPoint x: 192, endPoint y: 120, distance: 105.2
click at [192, 120] on td "Hide Shipping TBD - Fixed Rate *" at bounding box center [254, 131] width 134 height 38
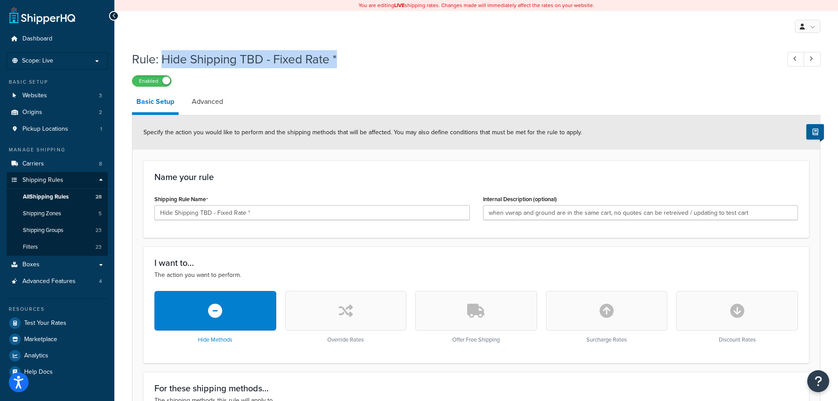
drag, startPoint x: 342, startPoint y: 56, endPoint x: 163, endPoint y: 55, distance: 179.5
click at [163, 55] on h1 "Rule: Hide Shipping TBD - Fixed Rate *" at bounding box center [451, 59] width 639 height 17
copy h1 "Hide Shipping TBD - Fixed Rate *"
click at [71, 195] on link "All Shipping Rules 28" at bounding box center [57, 197] width 101 height 16
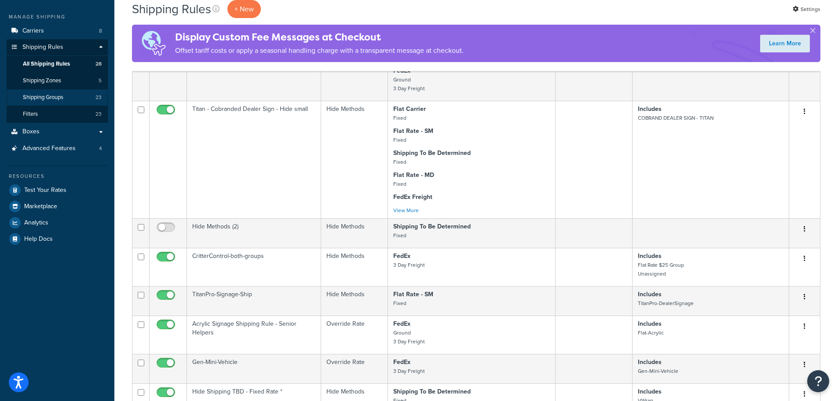
scroll to position [132, 0]
click at [39, 99] on span "Shipping Groups" at bounding box center [43, 98] width 40 height 7
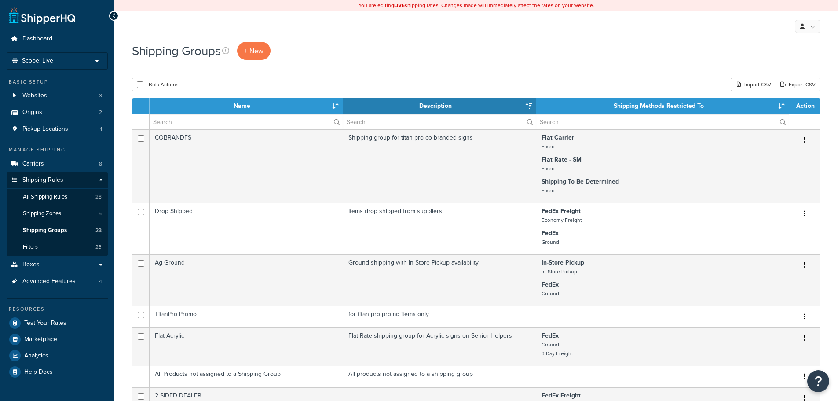
select select "15"
